Goal: Information Seeking & Learning: Learn about a topic

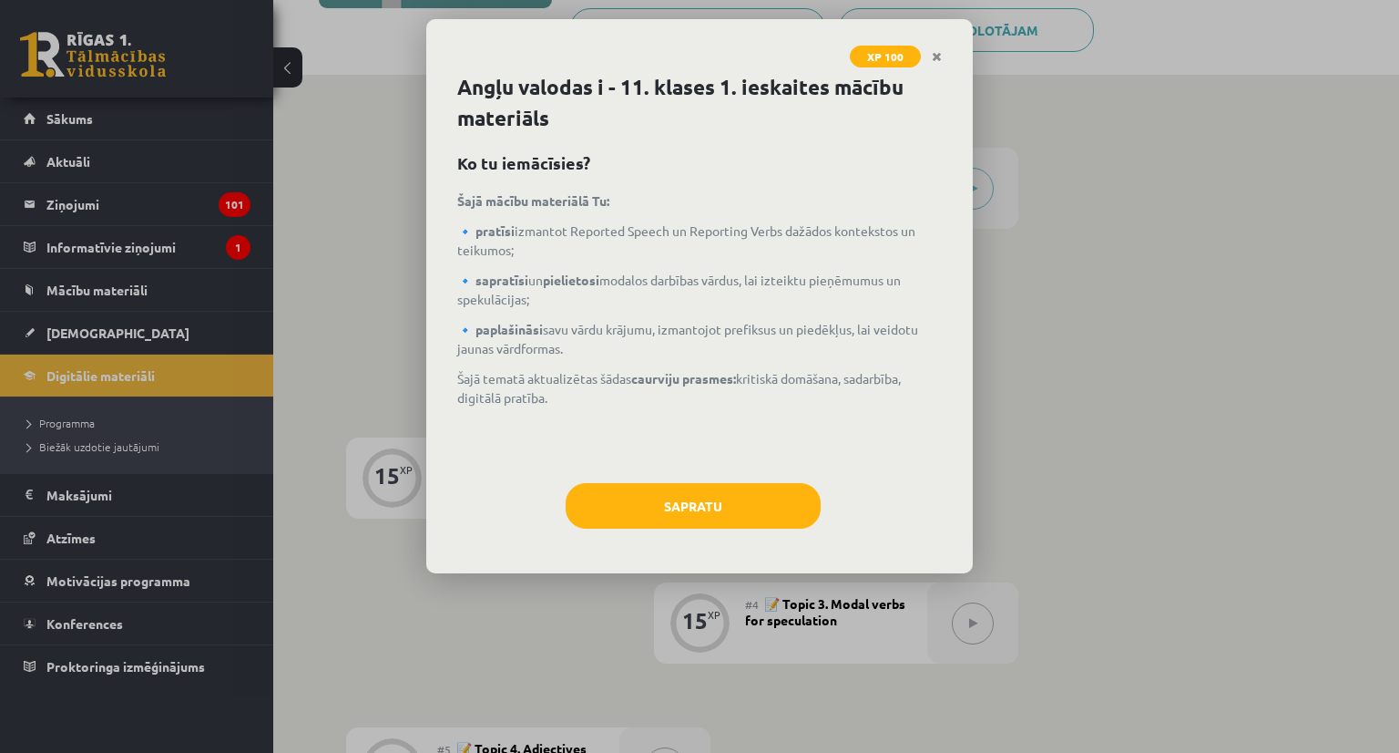
scroll to position [364, 0]
click at [678, 508] on button "Sapratu" at bounding box center [693, 506] width 255 height 46
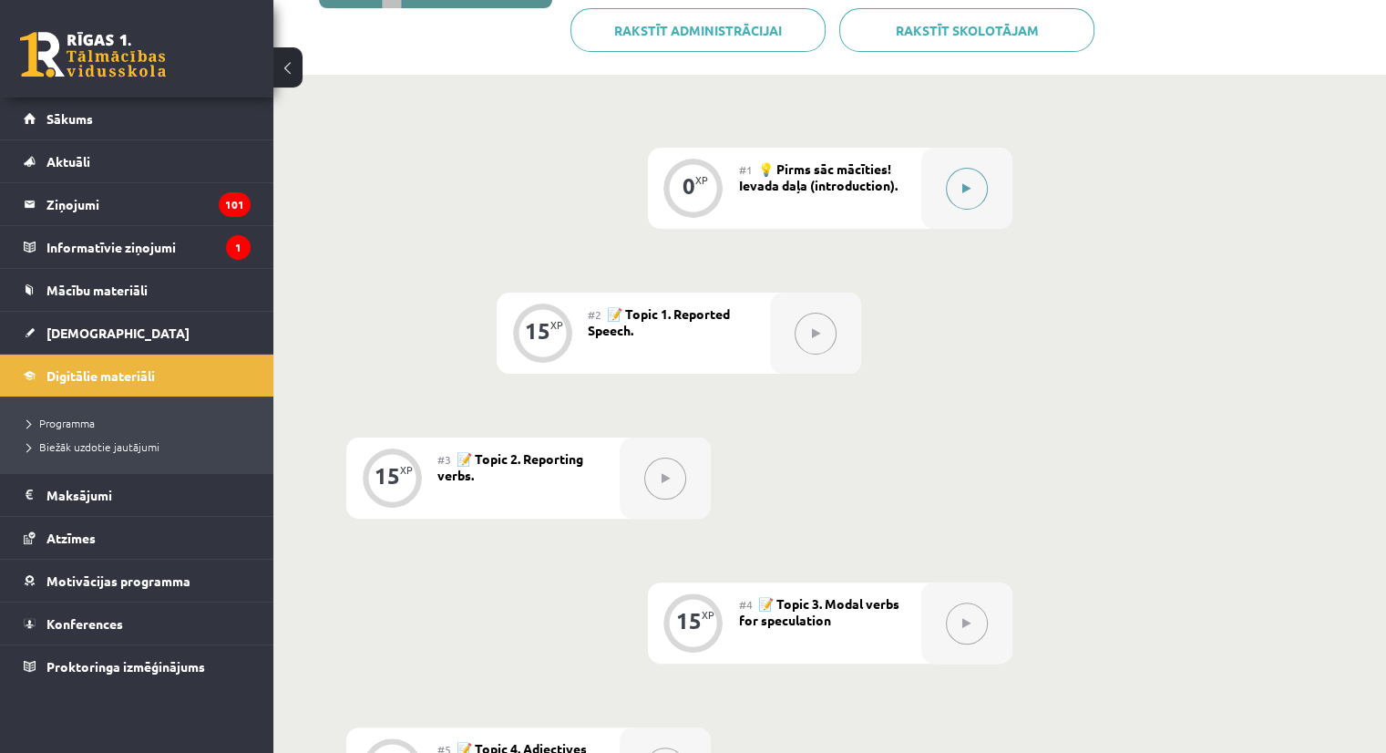
click at [973, 191] on button at bounding box center [967, 189] width 42 height 42
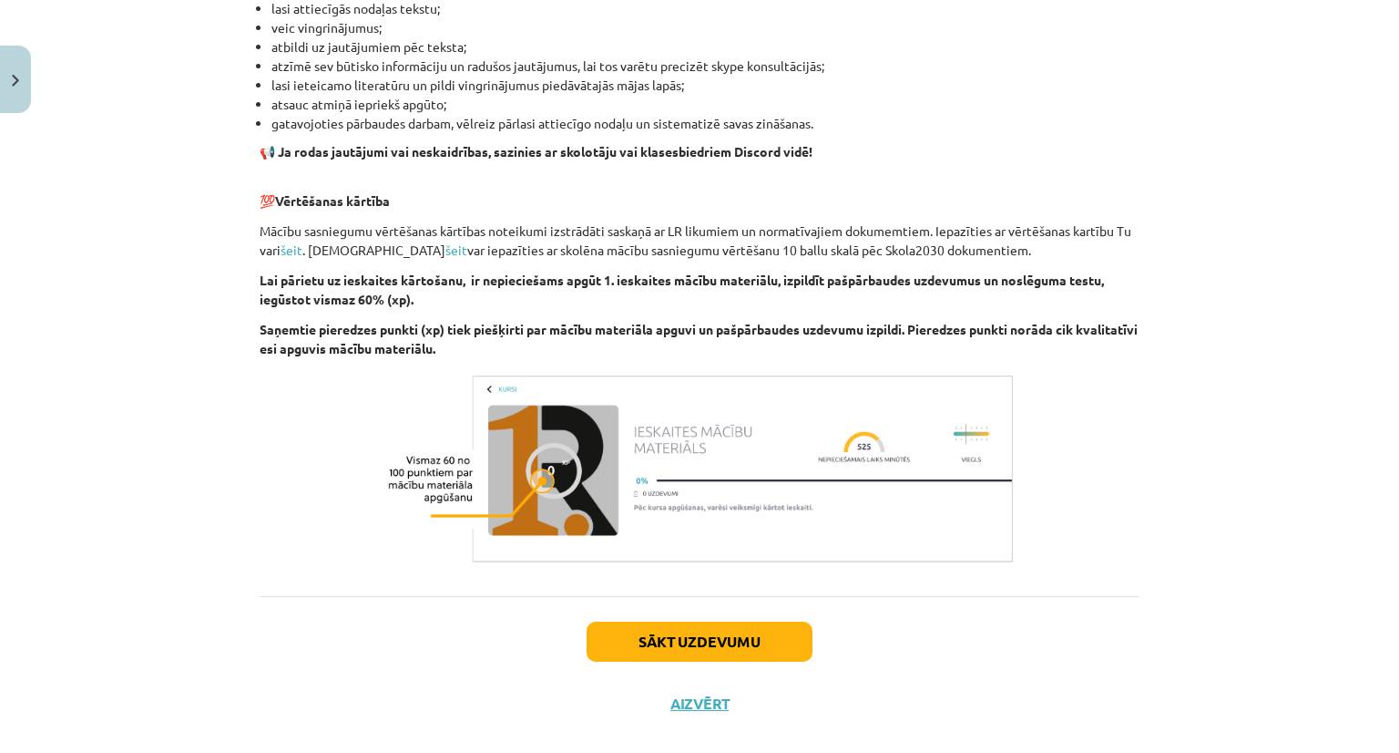
scroll to position [1163, 0]
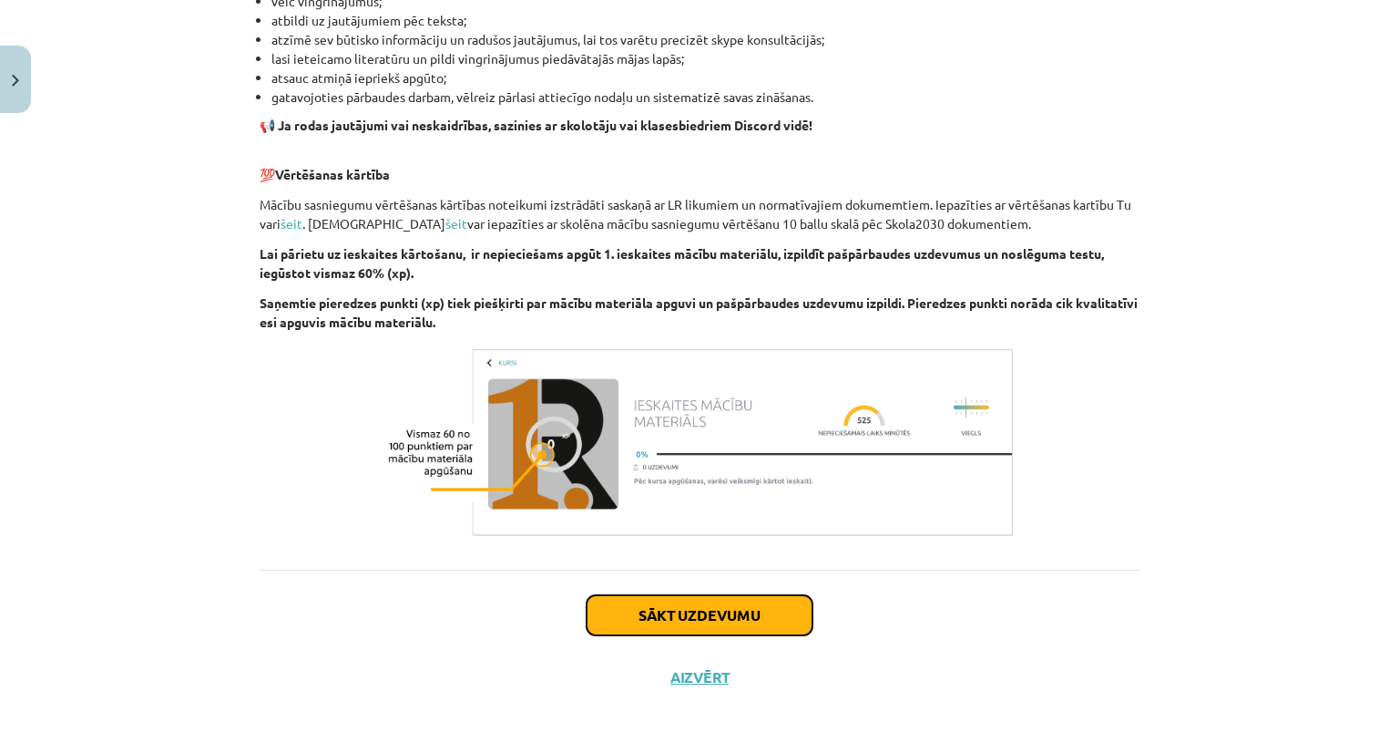
click at [703, 602] on button "Sākt uzdevumu" at bounding box center [700, 615] width 226 height 40
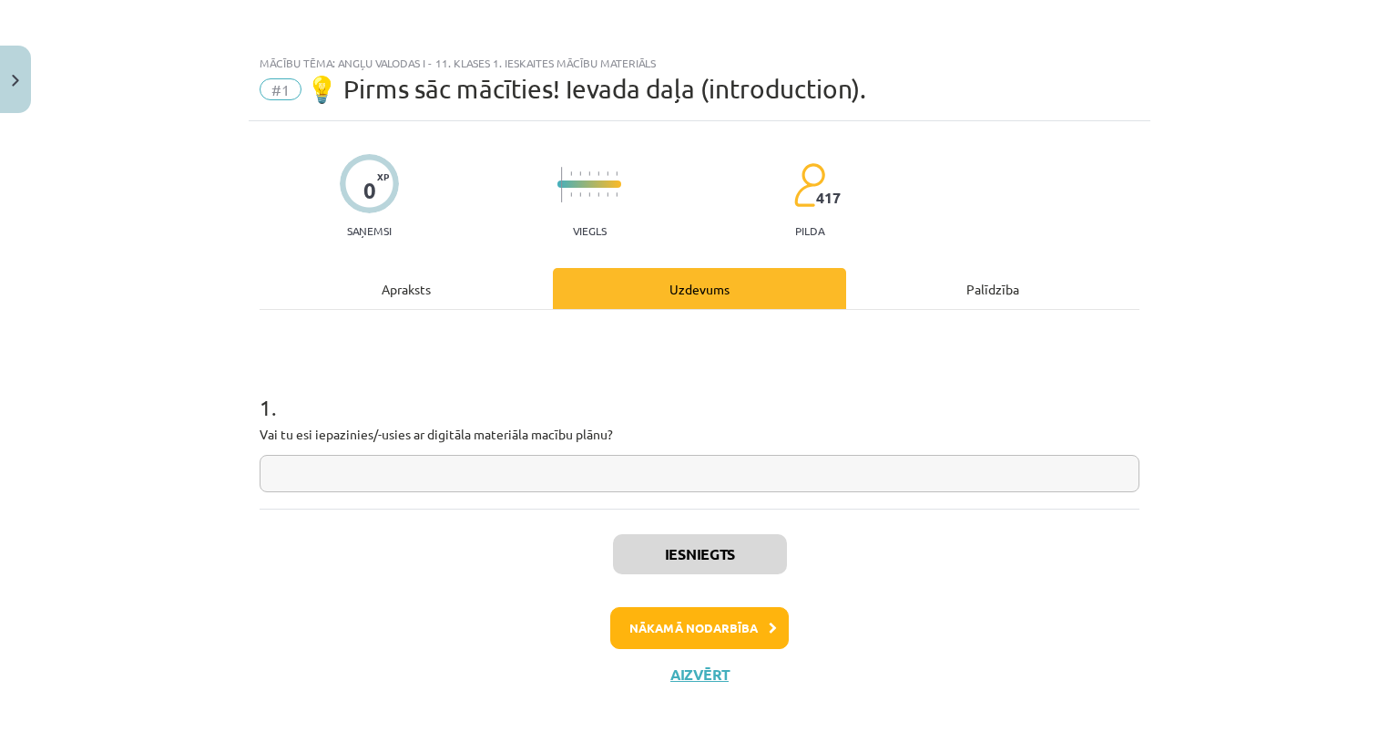
scroll to position [0, 0]
click at [709, 624] on button "Nākamā nodarbība" at bounding box center [699, 628] width 179 height 42
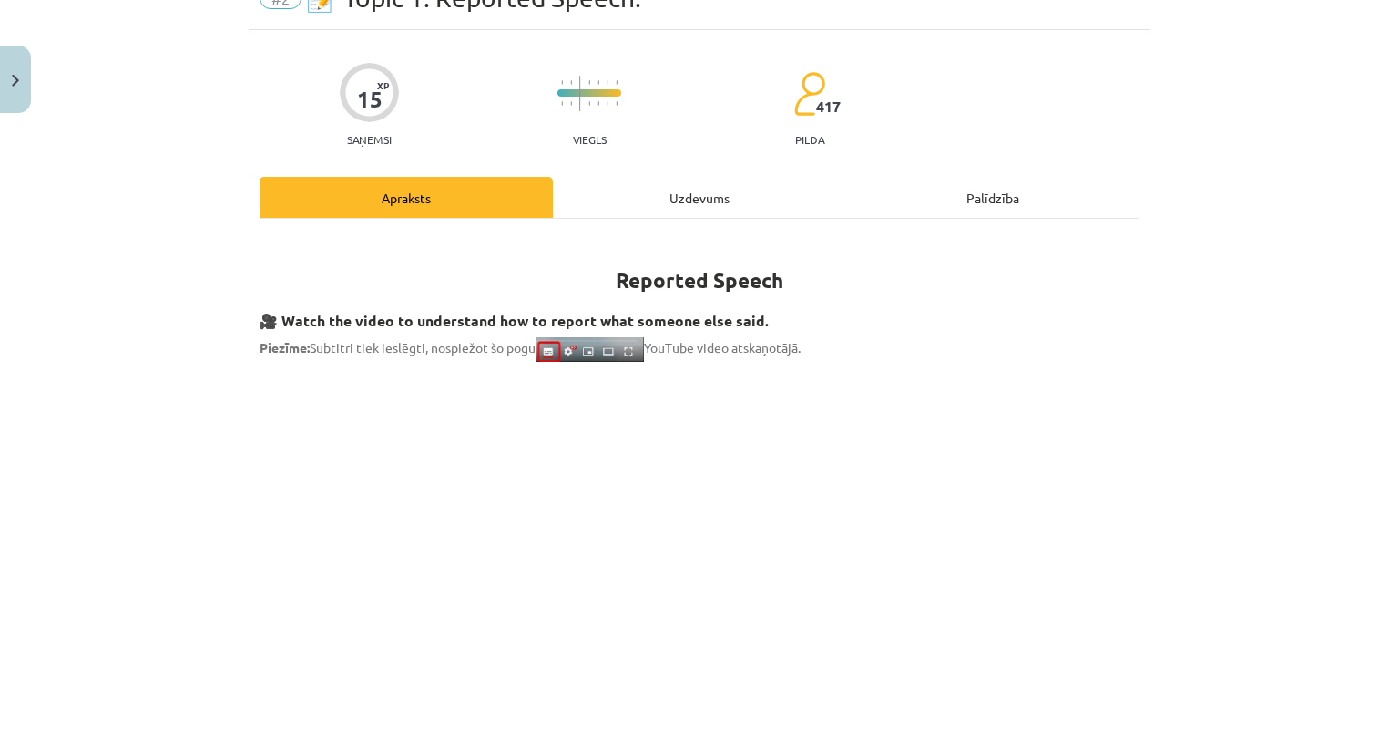
drag, startPoint x: 634, startPoint y: 161, endPoint x: 634, endPoint y: 194, distance: 32.8
click at [634, 194] on div "Uzdevums" at bounding box center [699, 197] width 293 height 41
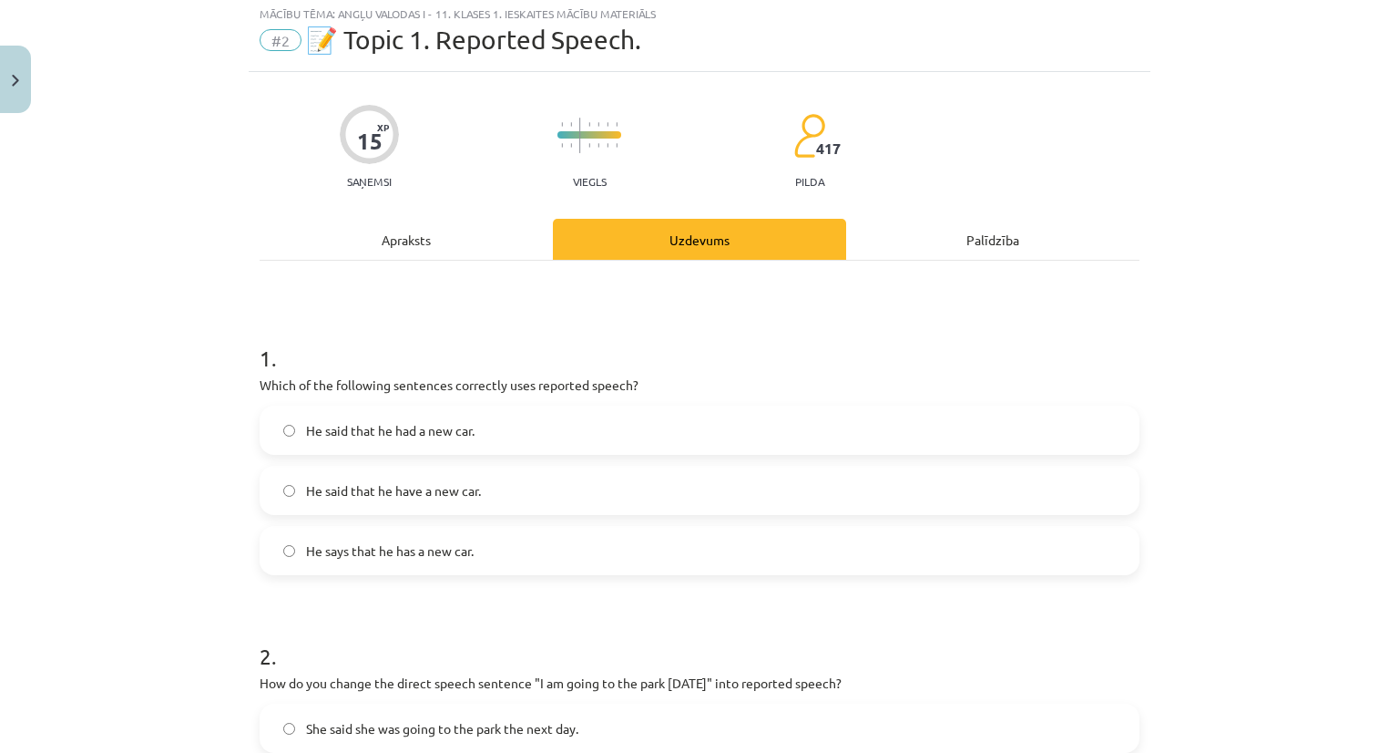
scroll to position [46, 0]
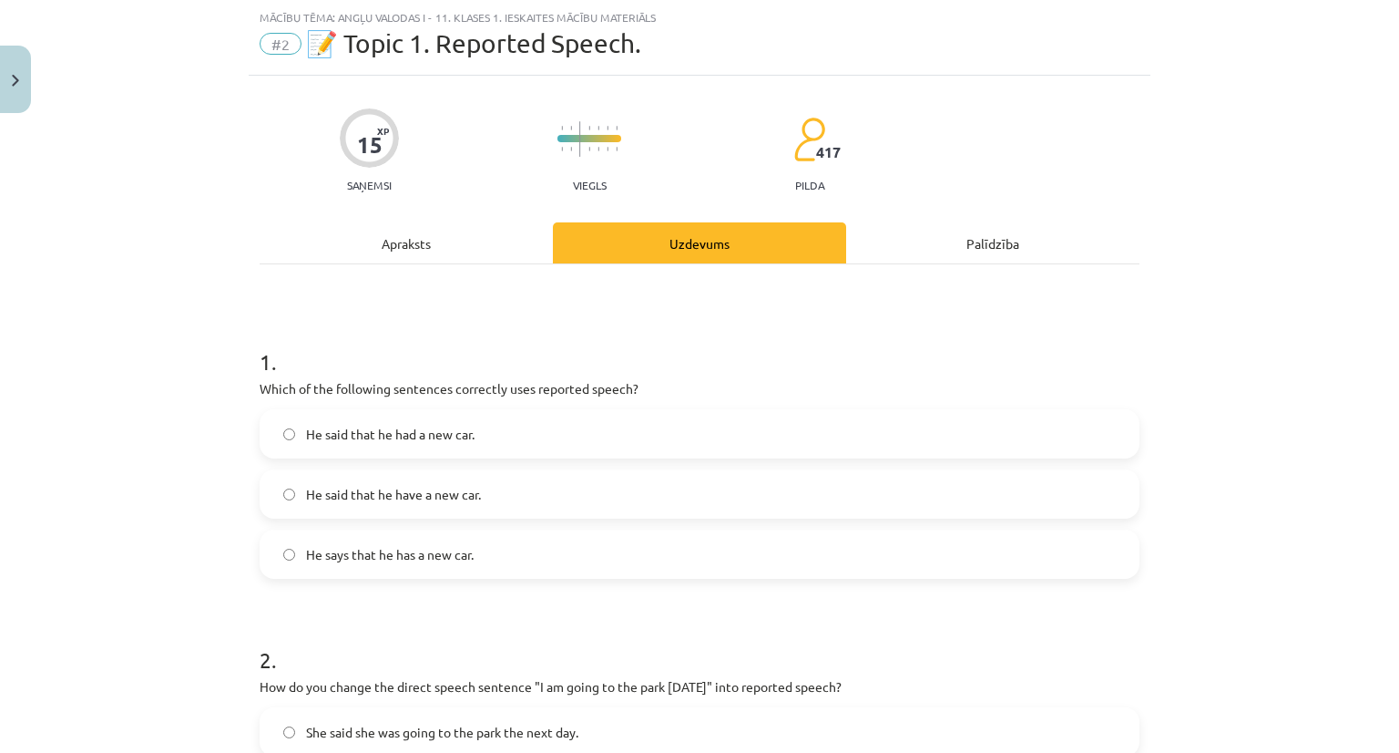
click at [462, 251] on div "Apraksts" at bounding box center [406, 242] width 293 height 41
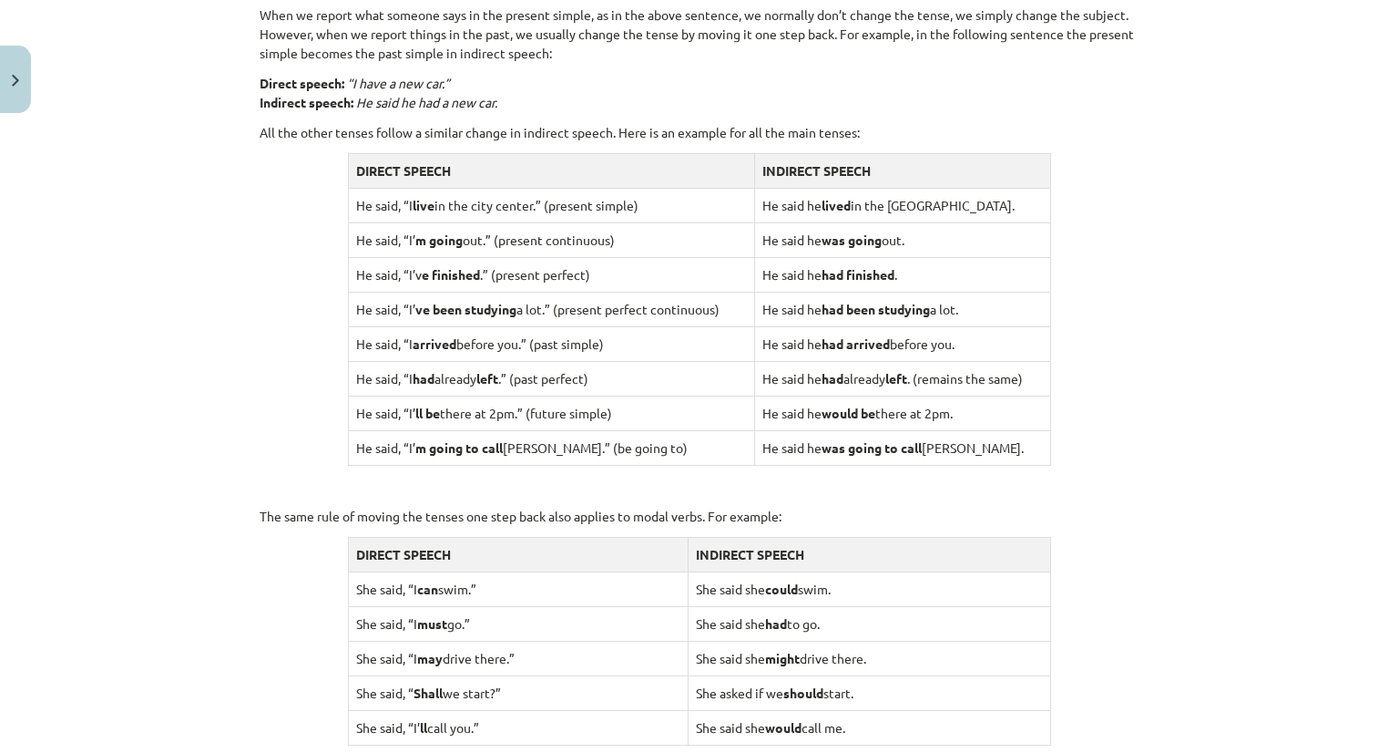
scroll to position [1706, 0]
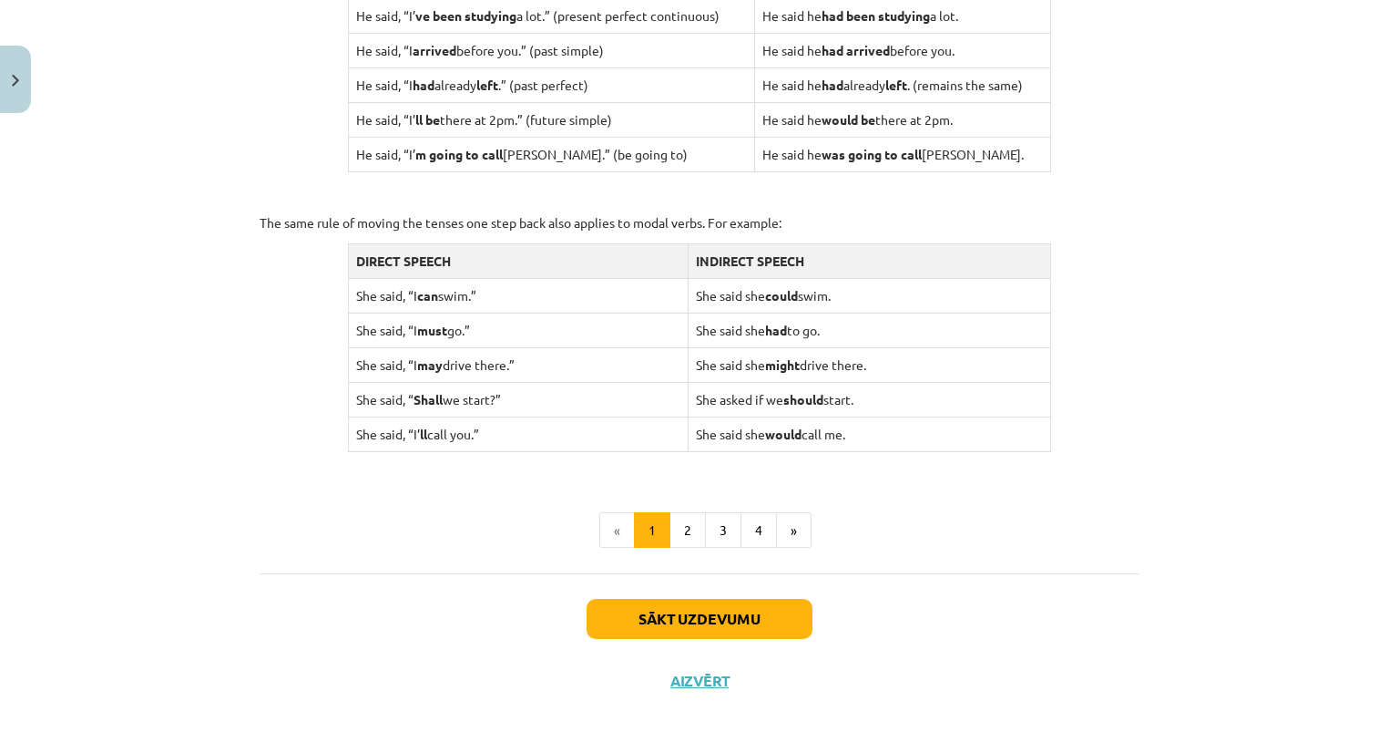
drag, startPoint x: 342, startPoint y: 286, endPoint x: 496, endPoint y: 297, distance: 154.4
click at [496, 297] on td "She said, “I can swim.”" at bounding box center [518, 295] width 340 height 35
drag, startPoint x: 682, startPoint y: 284, endPoint x: 885, endPoint y: 308, distance: 203.7
click at [885, 308] on tbody "DIRECT SPEECH INDIRECT SPEECH She said, “I can swim.” She said she could swim. …" at bounding box center [699, 347] width 703 height 208
click at [858, 748] on div "Mācību tēma: Angļu valodas i - 11. klases 1. ieskaites mācību materiāls #2 📝 To…" at bounding box center [699, 376] width 1399 height 753
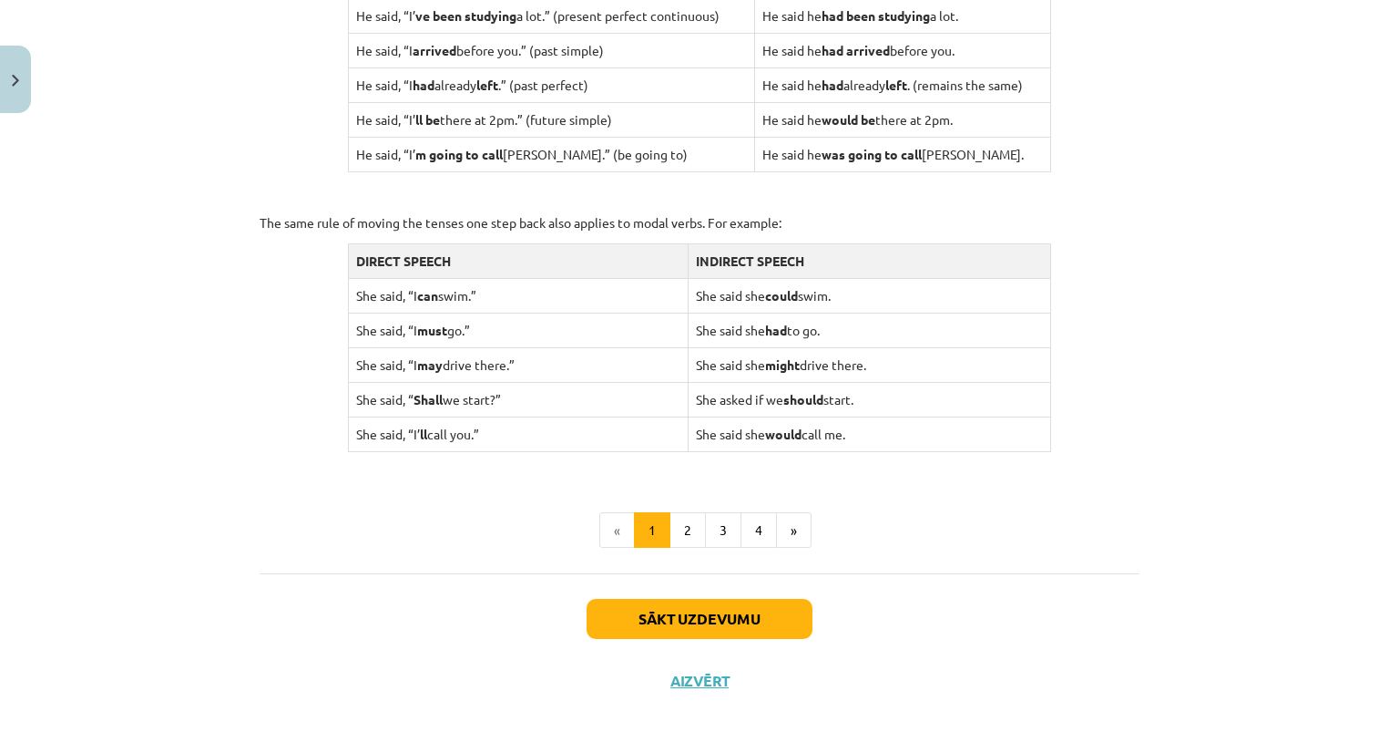
click at [1193, 455] on div "Mācību tēma: Angļu valodas i - 11. klases 1. ieskaites mācību materiāls #2 📝 To…" at bounding box center [699, 376] width 1399 height 753
